Goal: Task Accomplishment & Management: Complete application form

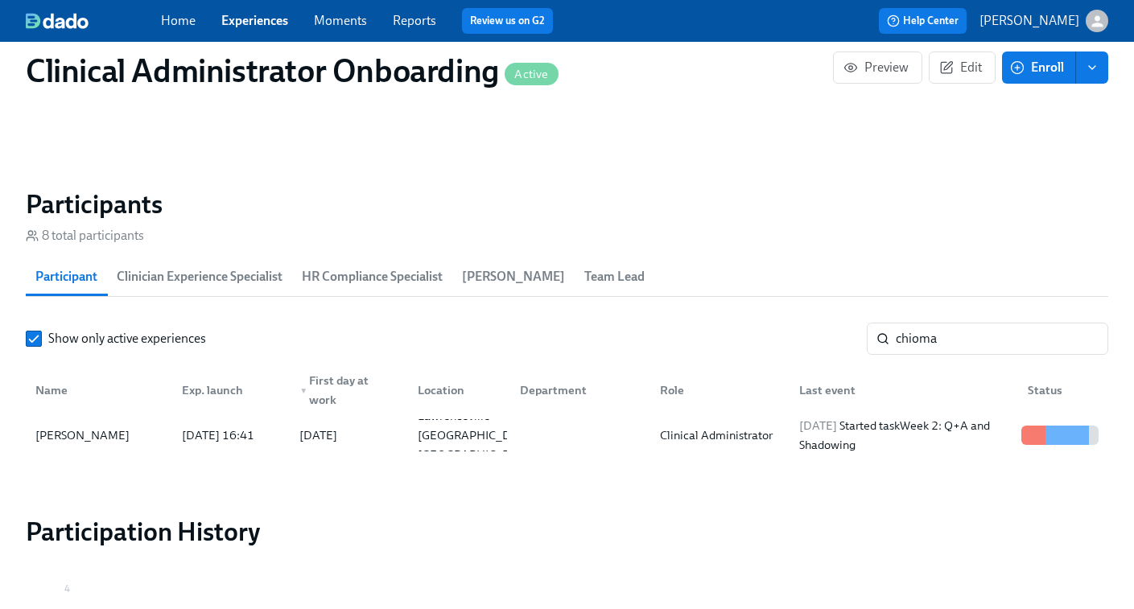
scroll to position [0, 4500]
click at [252, 23] on link "Experiences" at bounding box center [254, 20] width 67 height 15
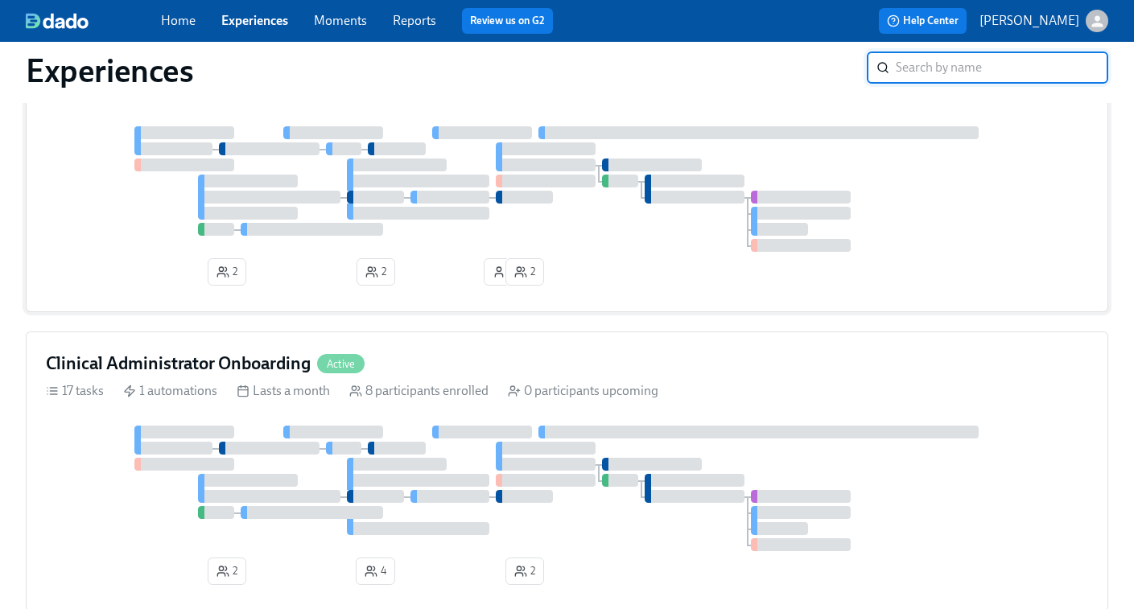
scroll to position [432, 0]
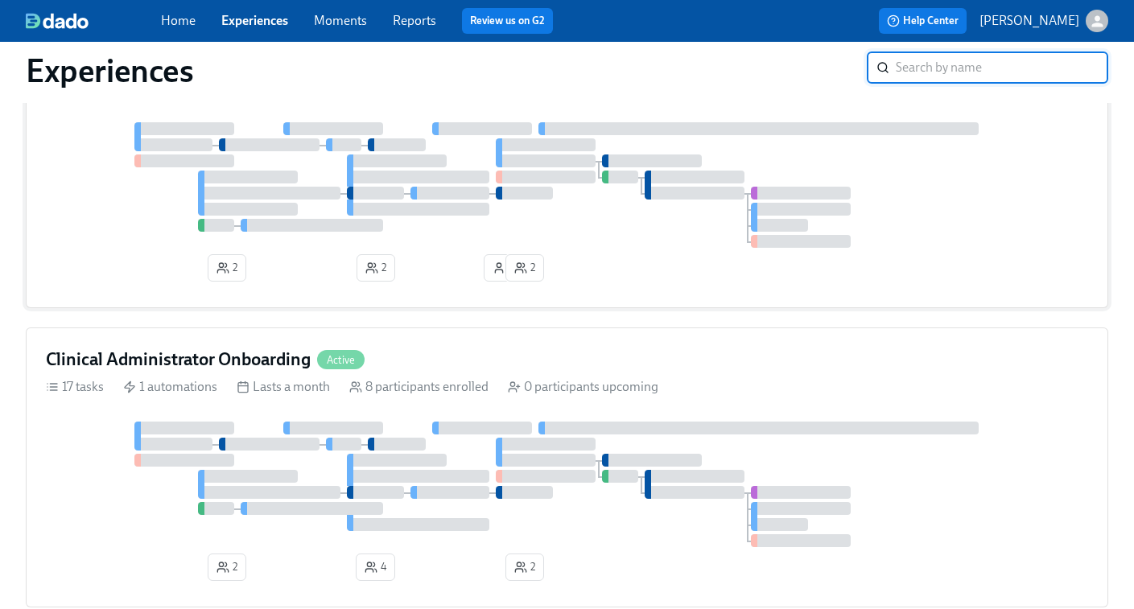
click at [596, 205] on div at bounding box center [567, 185] width 1042 height 126
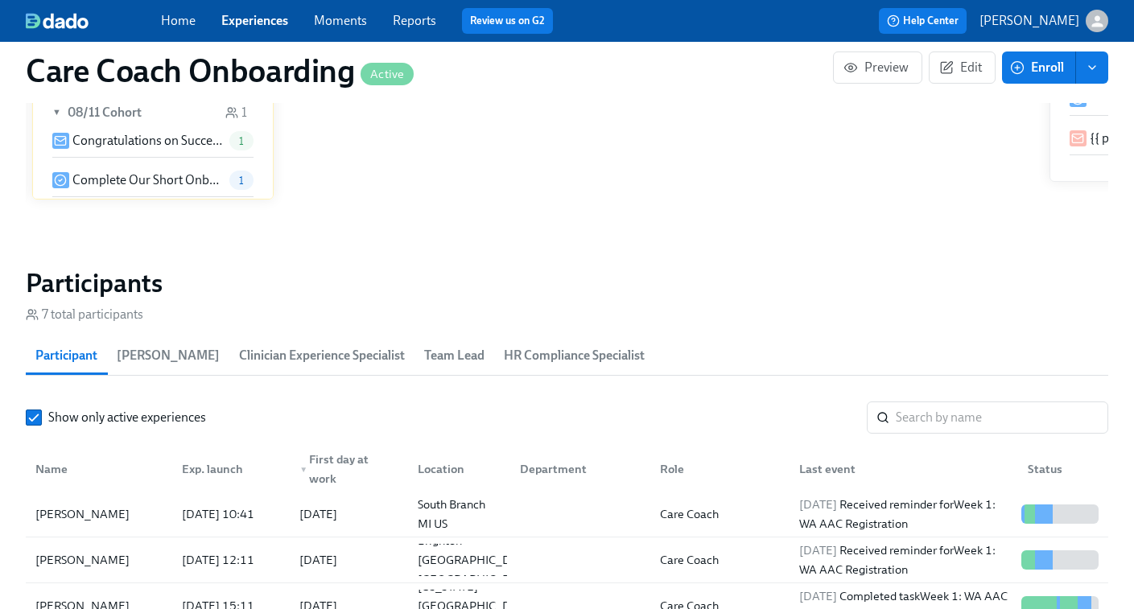
scroll to position [1305, 0]
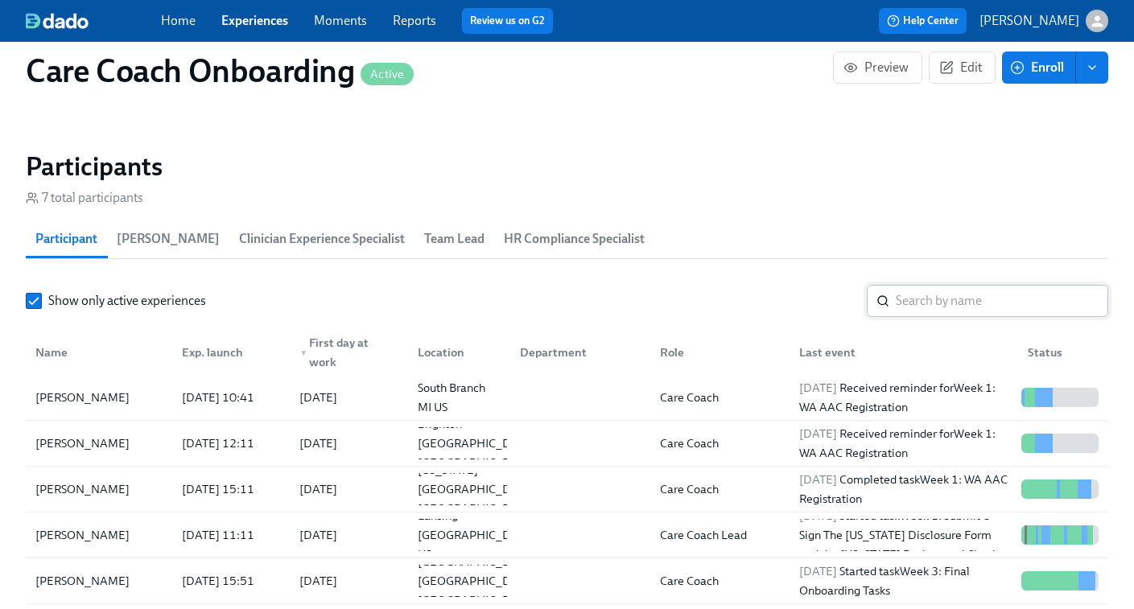
click at [925, 307] on input "search" at bounding box center [1002, 301] width 213 height 32
paste input "Nija Maye"
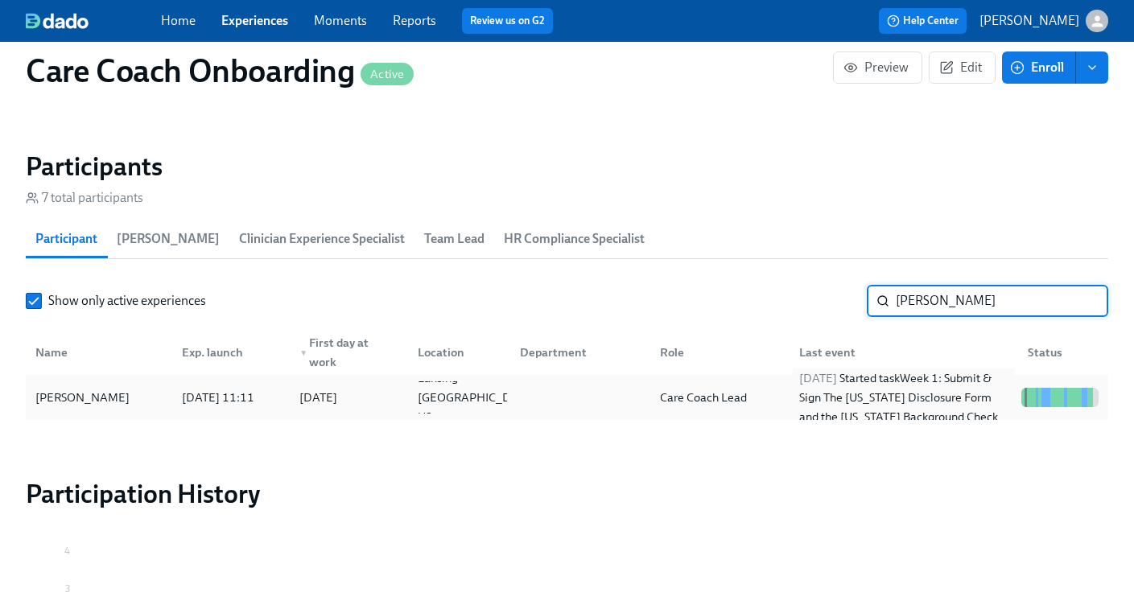
type input "Nija Maye"
click at [836, 400] on div "2025/08/26 Started task Week 1: Submit & Sign The Utah Disclosure Form and the …" at bounding box center [904, 398] width 222 height 58
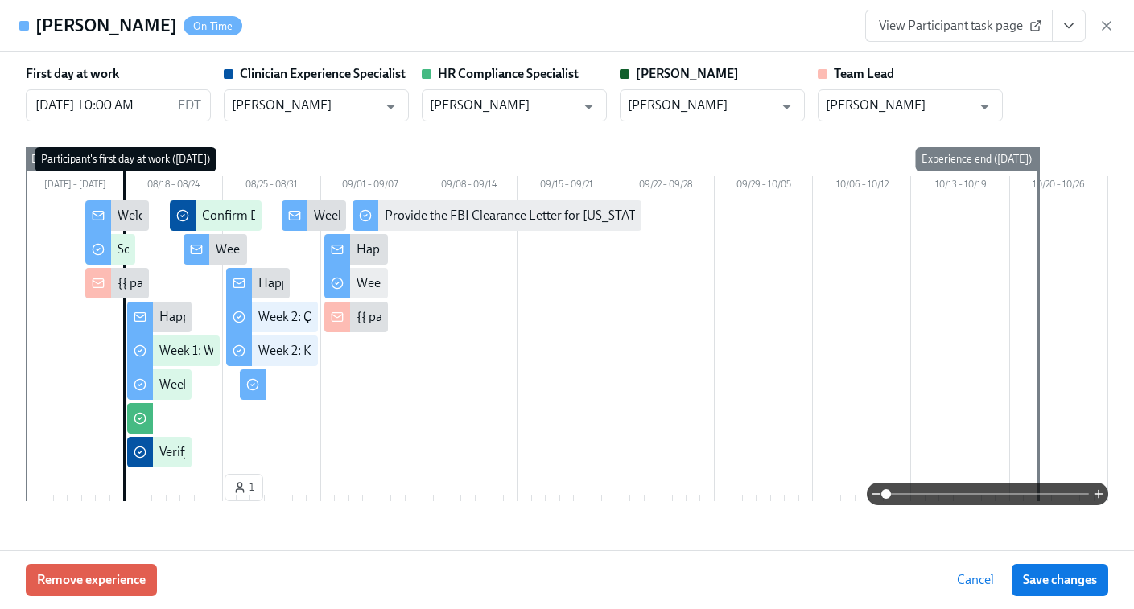
click at [982, 34] on link "View Participant task page" at bounding box center [959, 26] width 188 height 32
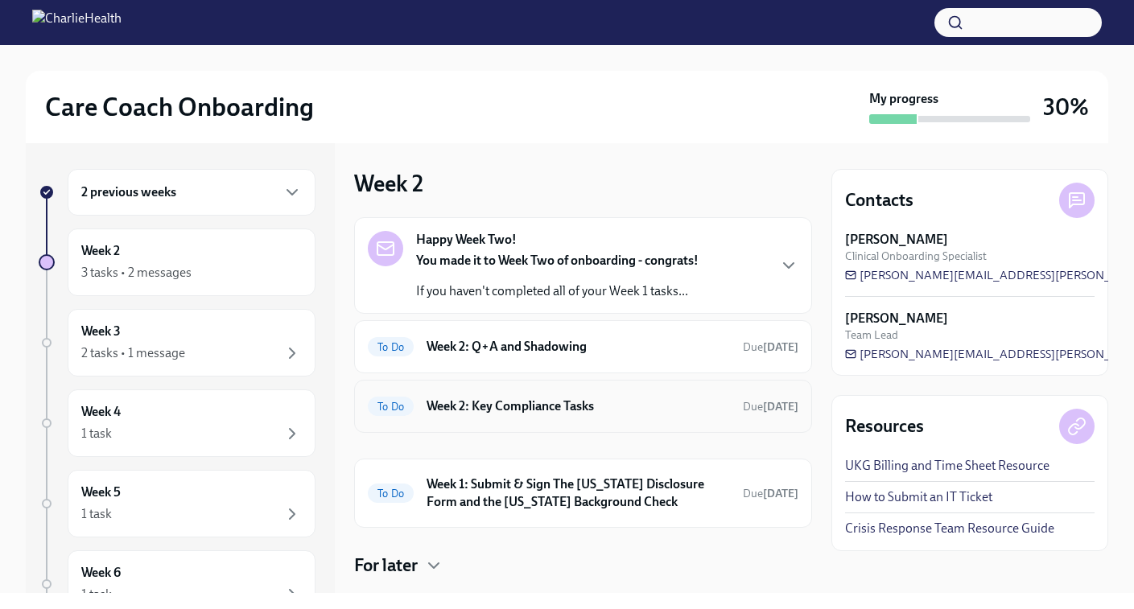
scroll to position [36, 0]
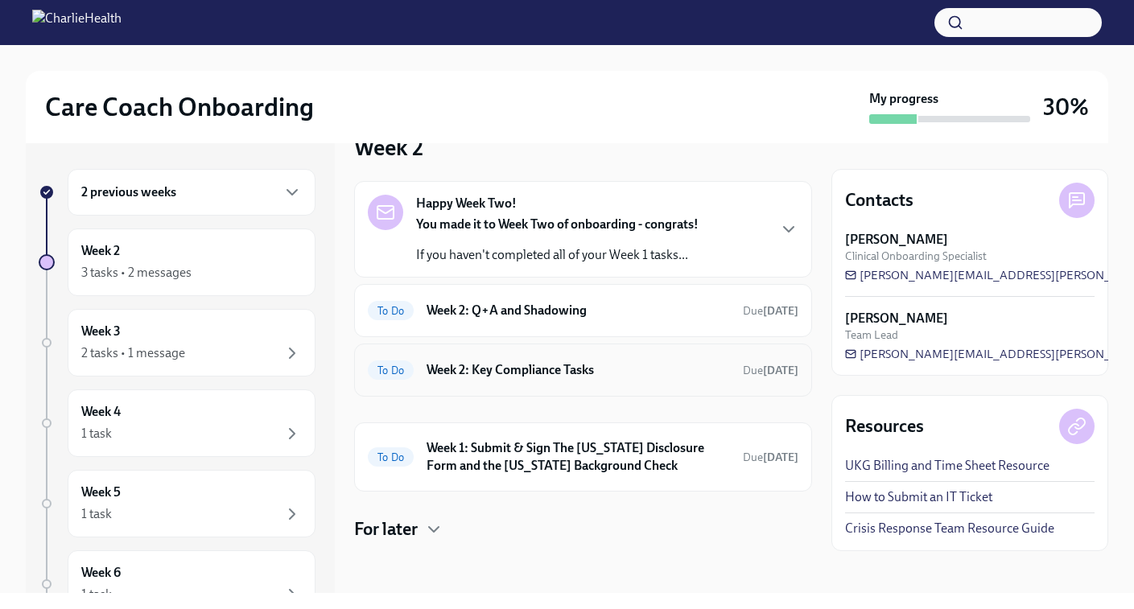
click at [523, 361] on h6 "Week 2: Key Compliance Tasks" at bounding box center [578, 370] width 303 height 18
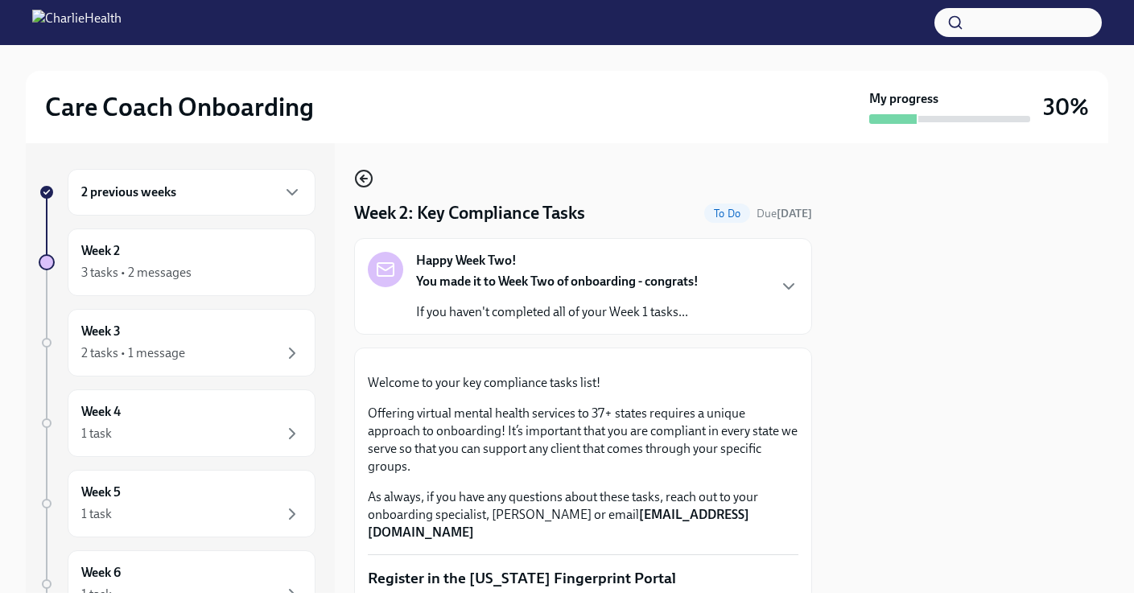
click at [359, 180] on icon "button" at bounding box center [363, 178] width 19 height 19
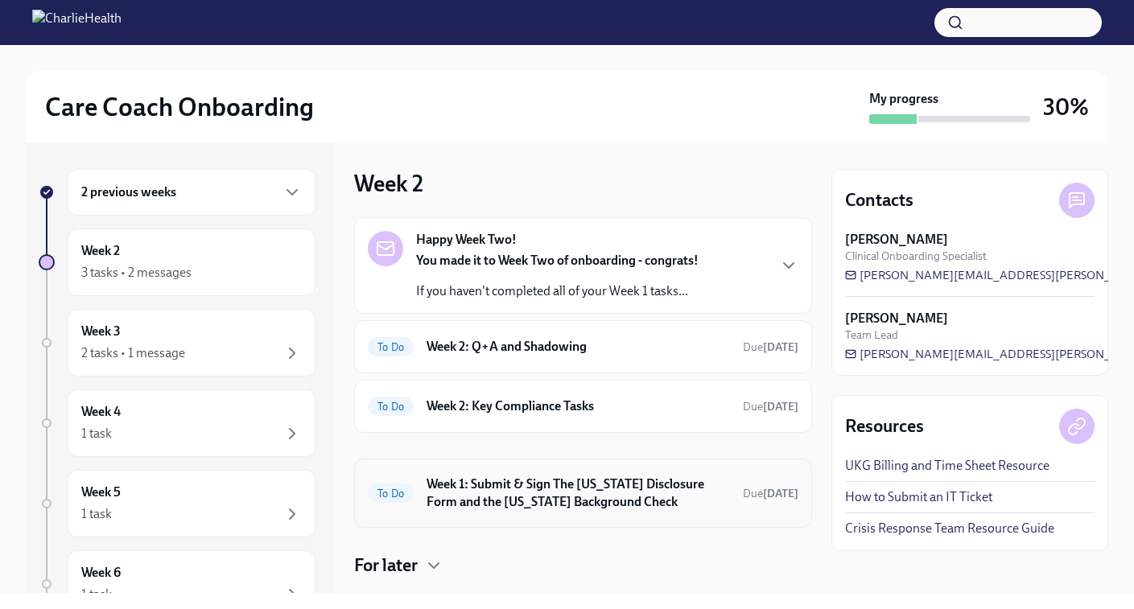
scroll to position [36, 0]
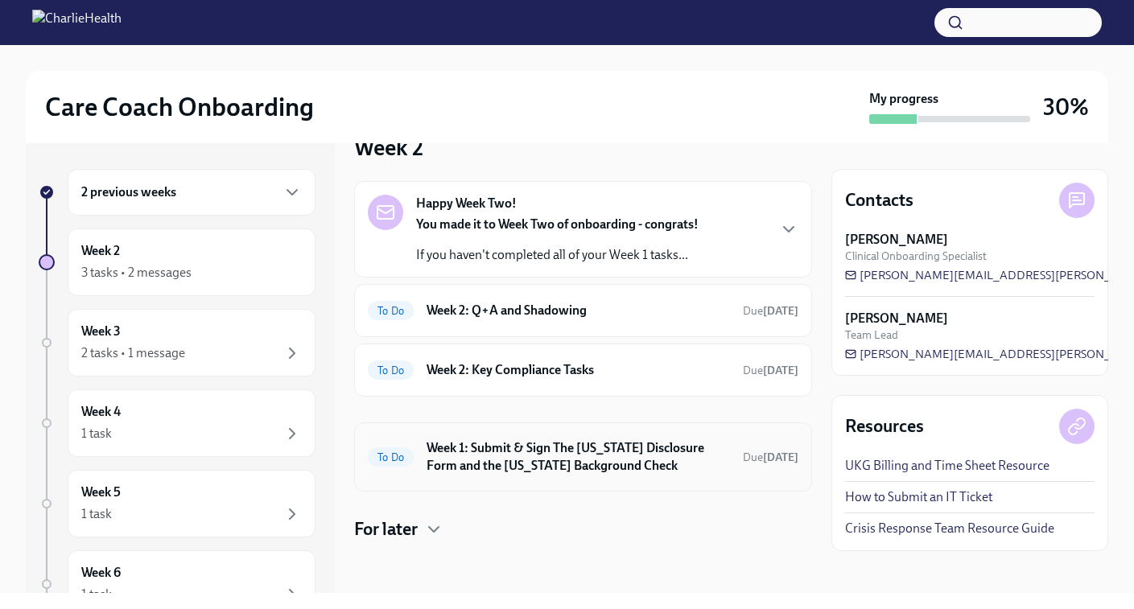
click at [583, 464] on h6 "Week 1: Submit & Sign The Utah Disclosure Form and the Louisiana Background Che…" at bounding box center [578, 456] width 303 height 35
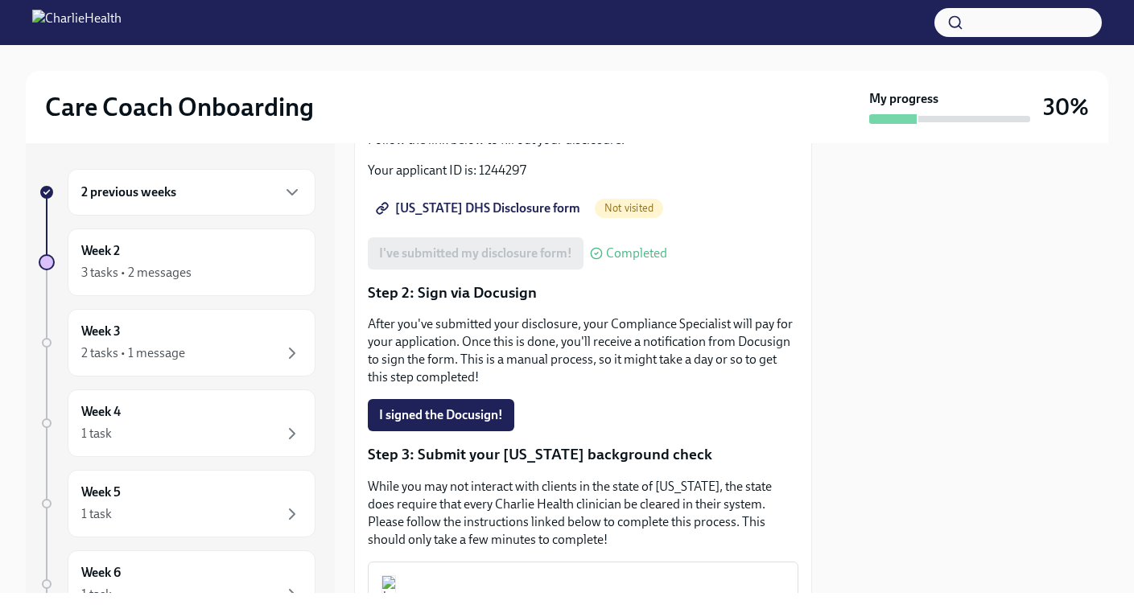
scroll to position [426, 0]
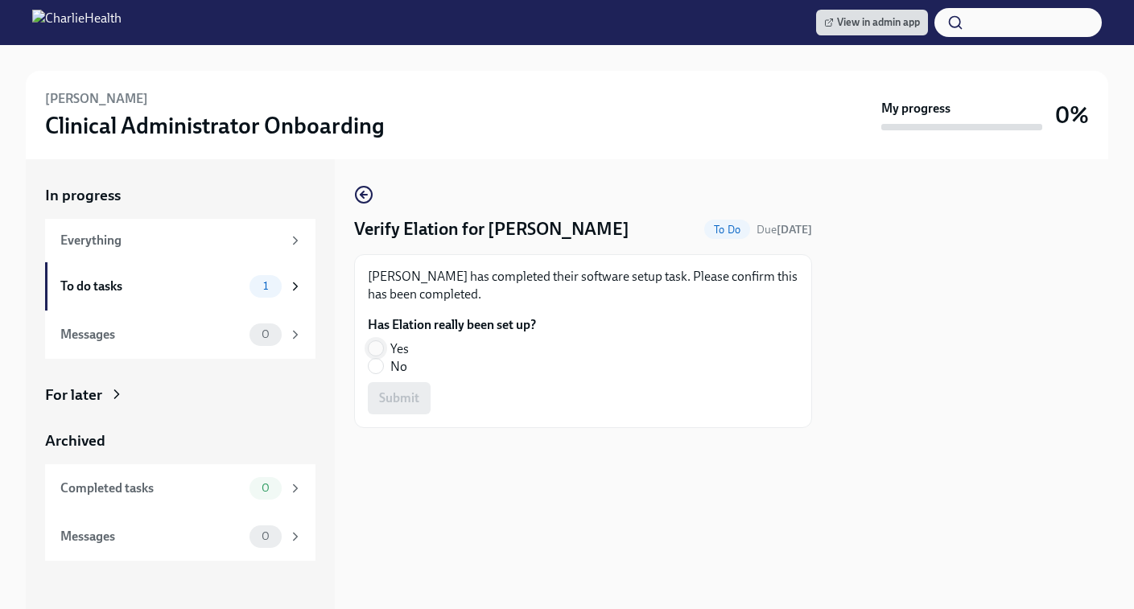
click at [370, 343] on input "Yes" at bounding box center [376, 348] width 14 height 14
radio input "true"
click at [402, 406] on span "Submit" at bounding box center [399, 398] width 40 height 16
